Goal: Task Accomplishment & Management: Manage account settings

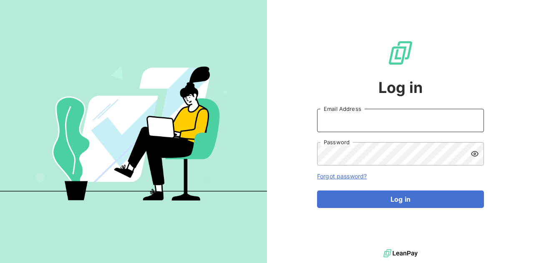
click at [319, 122] on input "Email Address" at bounding box center [400, 120] width 167 height 23
click at [358, 121] on input "Email Address" at bounding box center [400, 120] width 167 height 23
type input "[PERSON_NAME][EMAIL_ADDRESS][DOMAIN_NAME]"
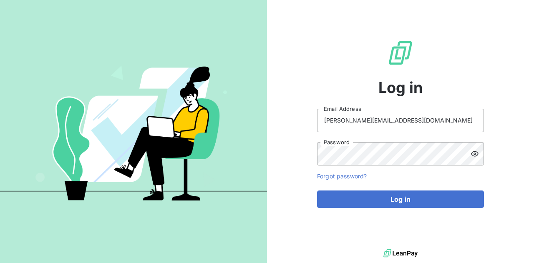
click at [473, 153] on icon at bounding box center [475, 154] width 8 height 8
click at [317, 191] on button "Log in" at bounding box center [400, 200] width 167 height 18
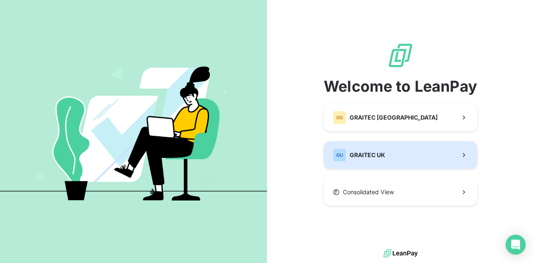
click at [417, 155] on button "GU GRAITEC [GEOGRAPHIC_DATA]" at bounding box center [401, 156] width 154 height 28
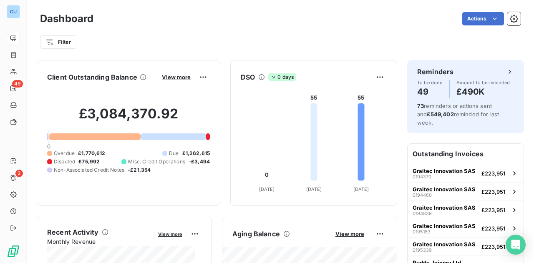
click at [238, 39] on div "Filter" at bounding box center [280, 42] width 481 height 16
